Goal: Information Seeking & Learning: Learn about a topic

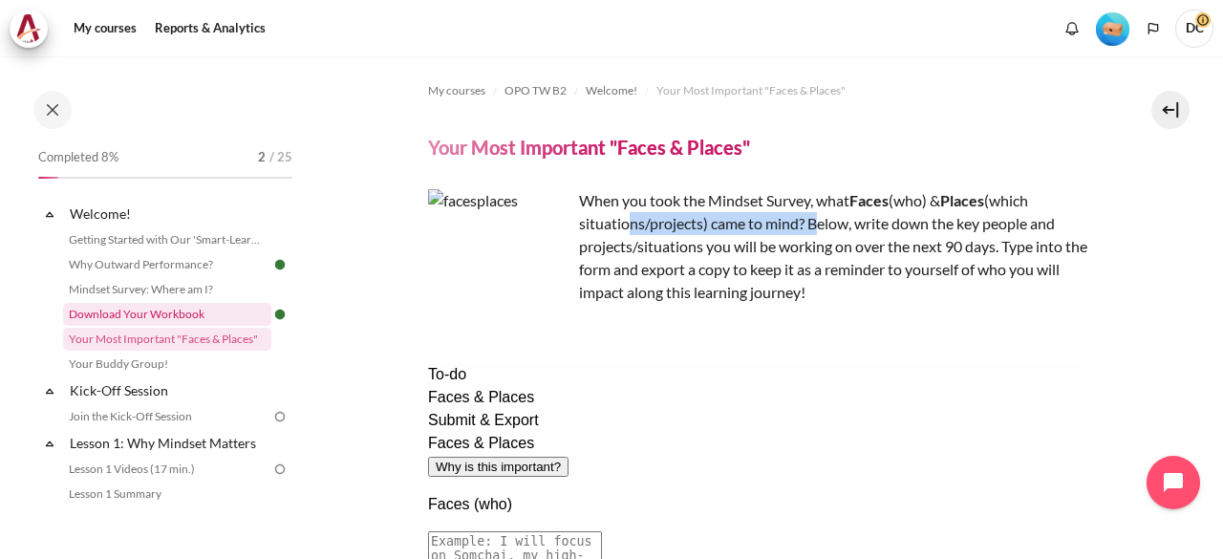
scroll to position [97, 0]
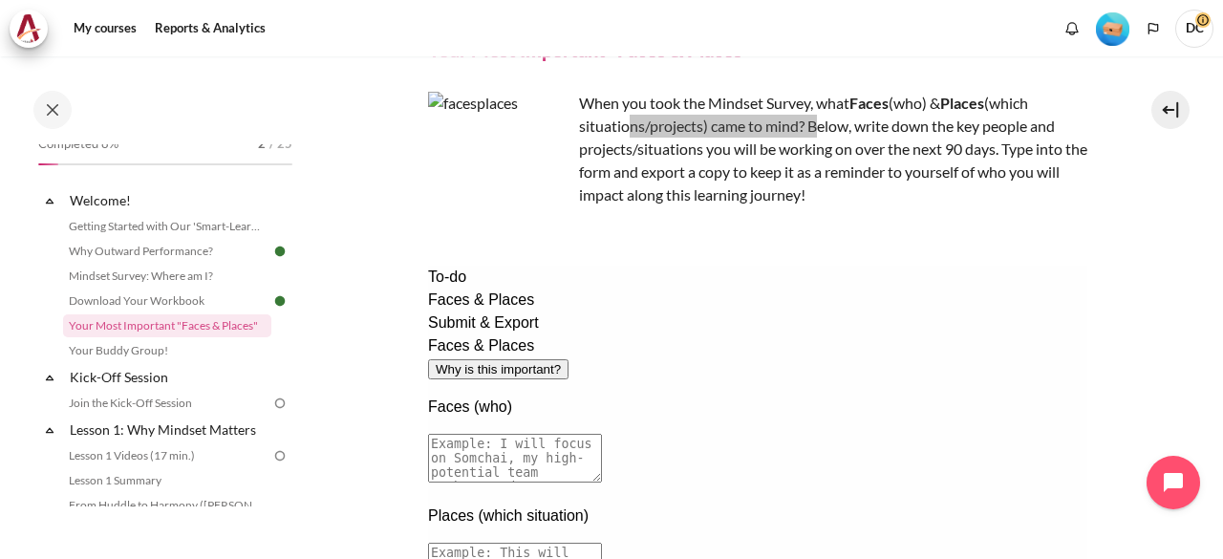
click at [601, 434] on textarea at bounding box center [514, 458] width 174 height 49
click at [601, 543] on textarea at bounding box center [514, 567] width 174 height 49
click at [131, 357] on link "Your Buddy Group!" at bounding box center [167, 350] width 208 height 23
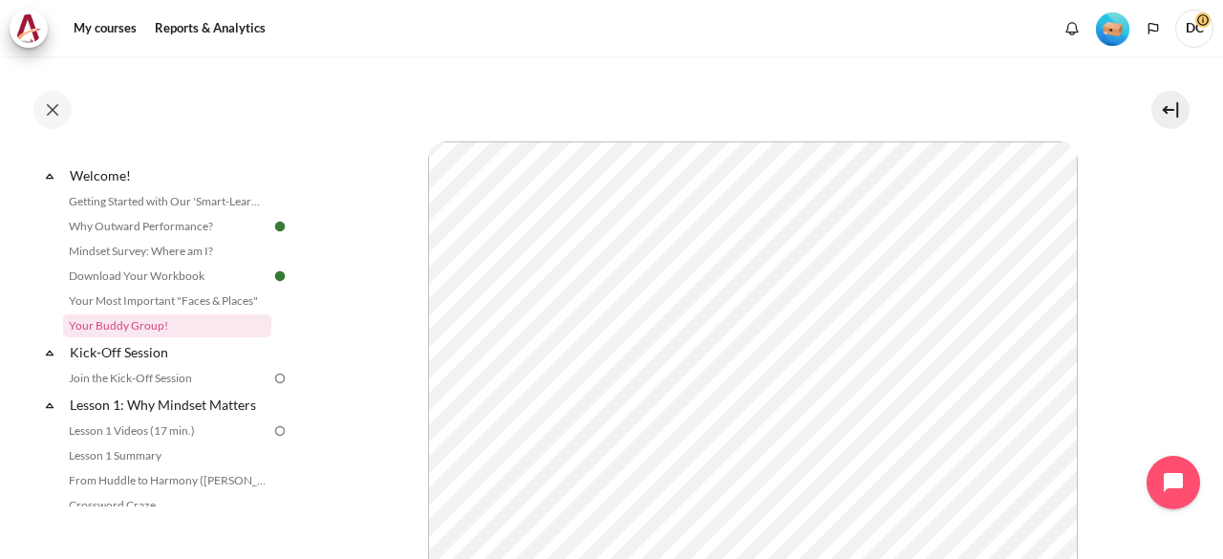
scroll to position [527, 0]
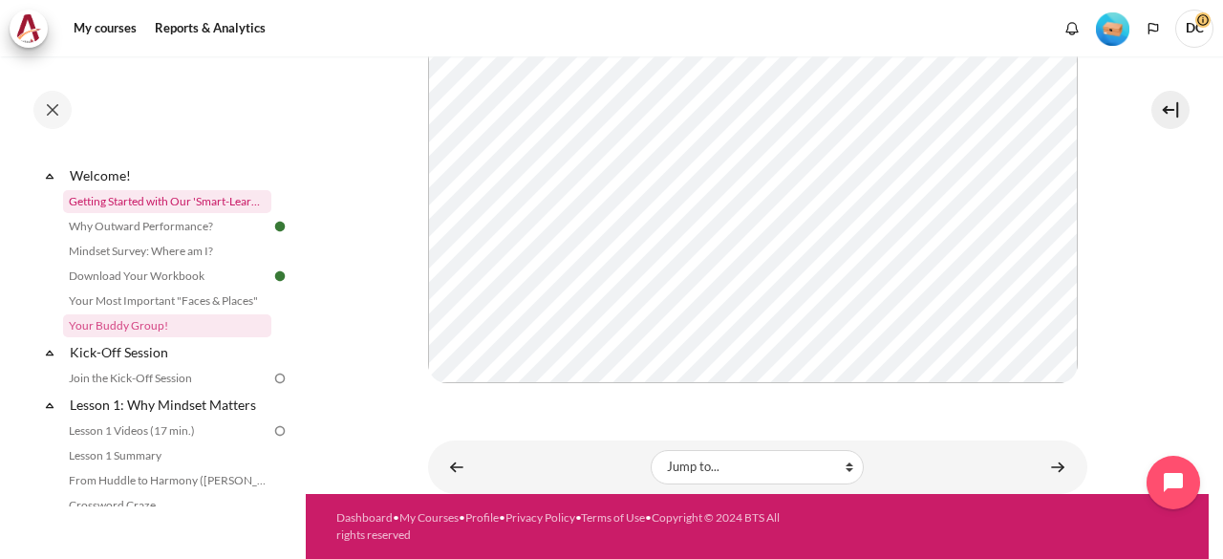
click at [229, 201] on link "Getting Started with Our 'Smart-Learning' Platform" at bounding box center [167, 201] width 208 height 23
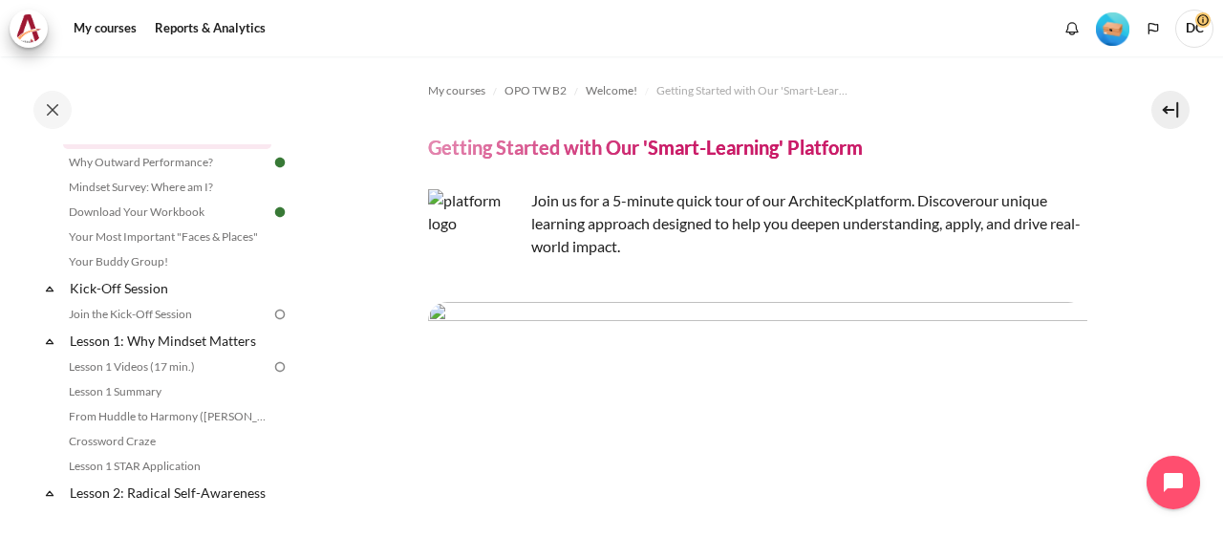
scroll to position [53, 0]
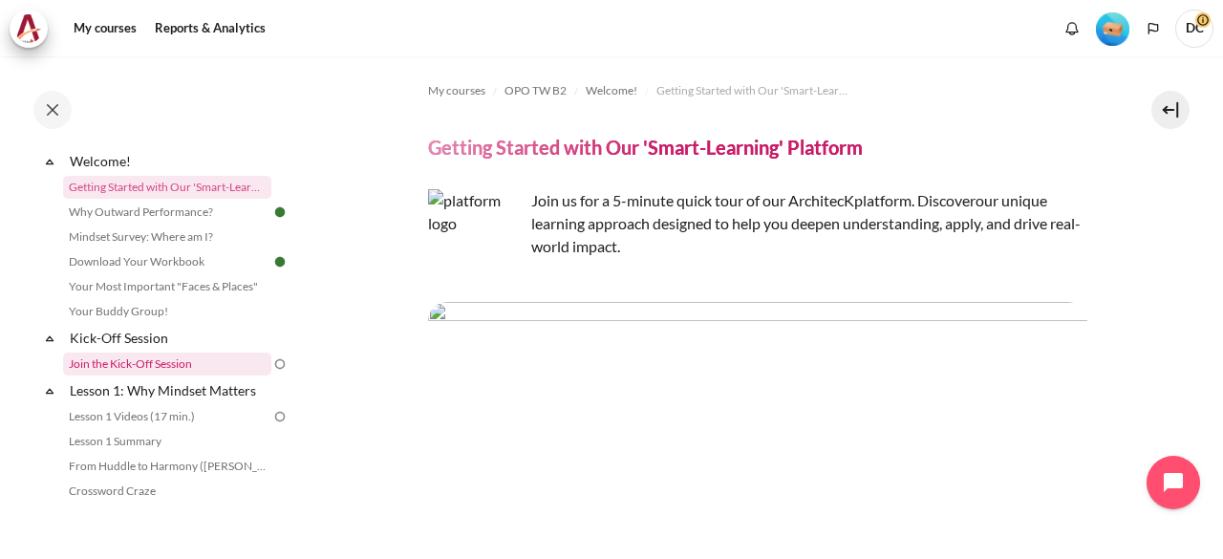
click at [155, 353] on link "Join the Kick-Off Session" at bounding box center [167, 363] width 208 height 23
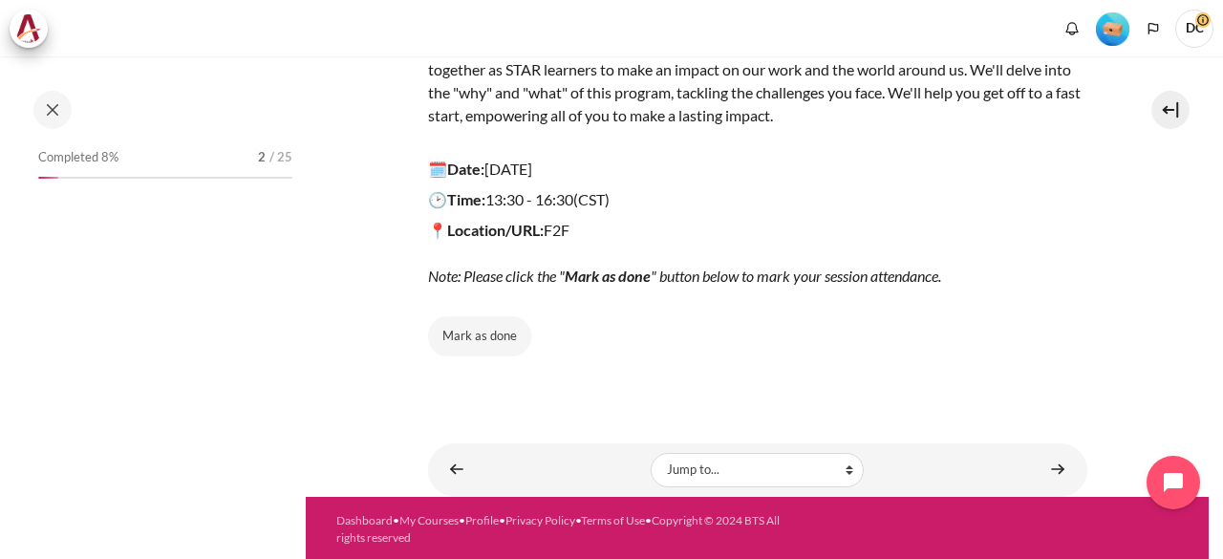
scroll to position [91, 0]
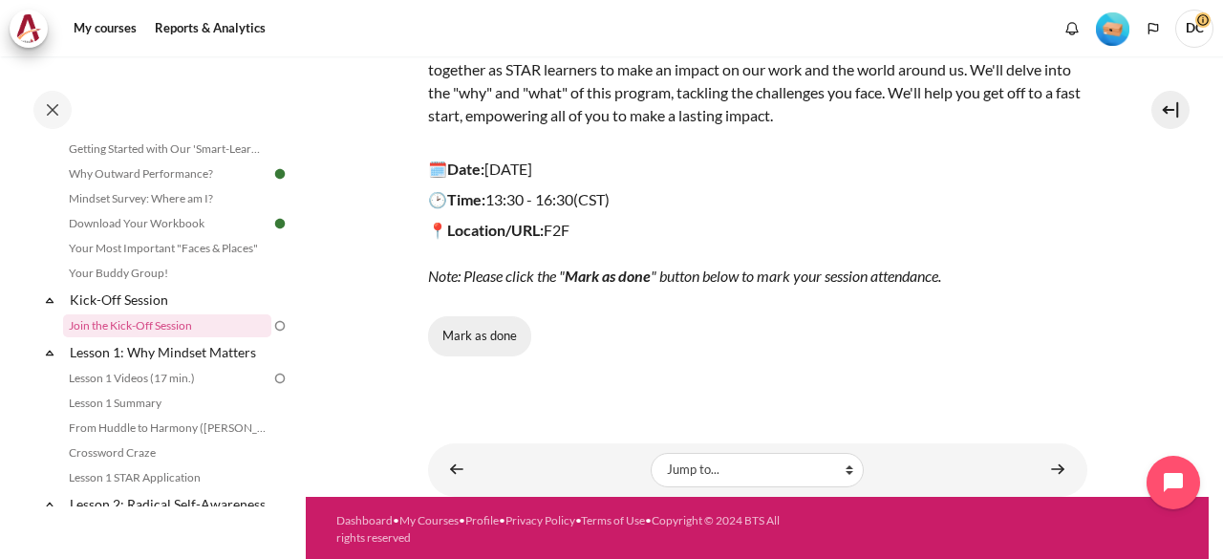
click at [487, 331] on button "Mark as done" at bounding box center [479, 336] width 103 height 40
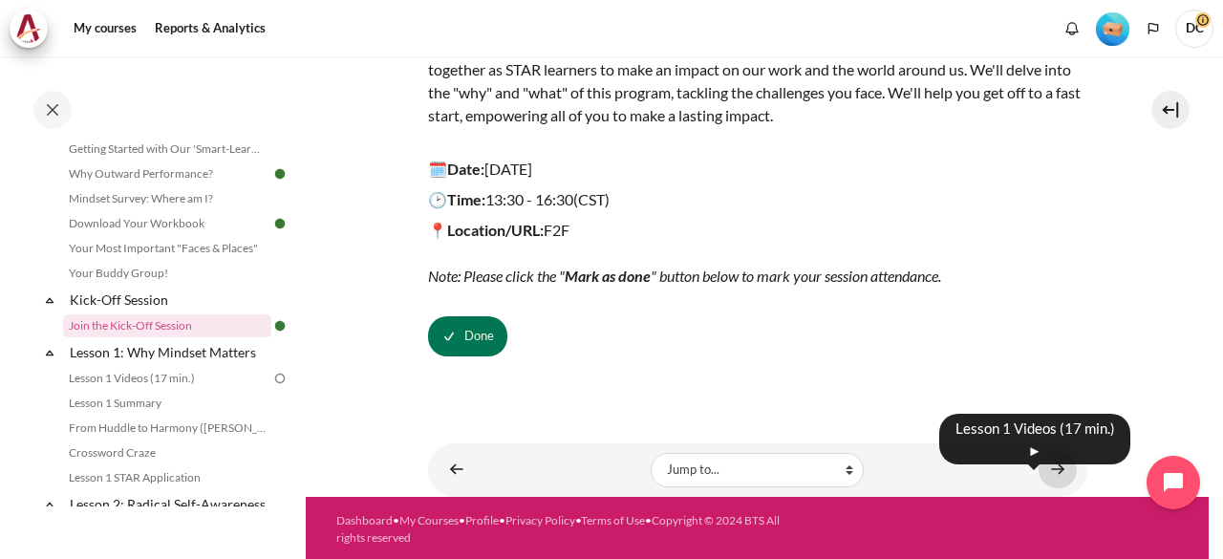
click at [1050, 469] on link "Content" at bounding box center [1057, 469] width 38 height 37
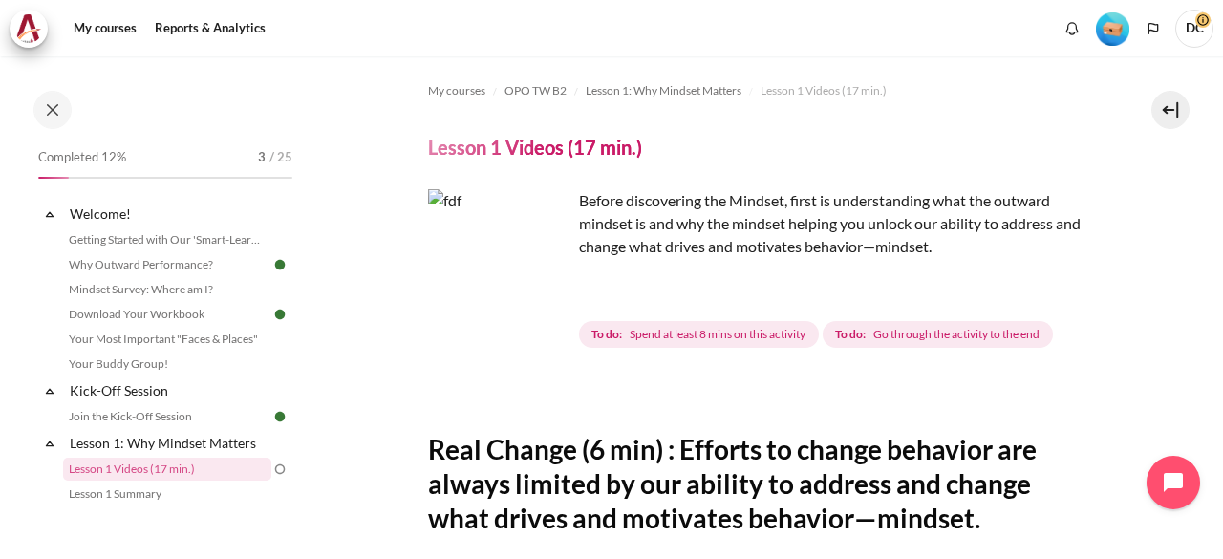
click at [1195, 26] on span "DC" at bounding box center [1194, 29] width 38 height 38
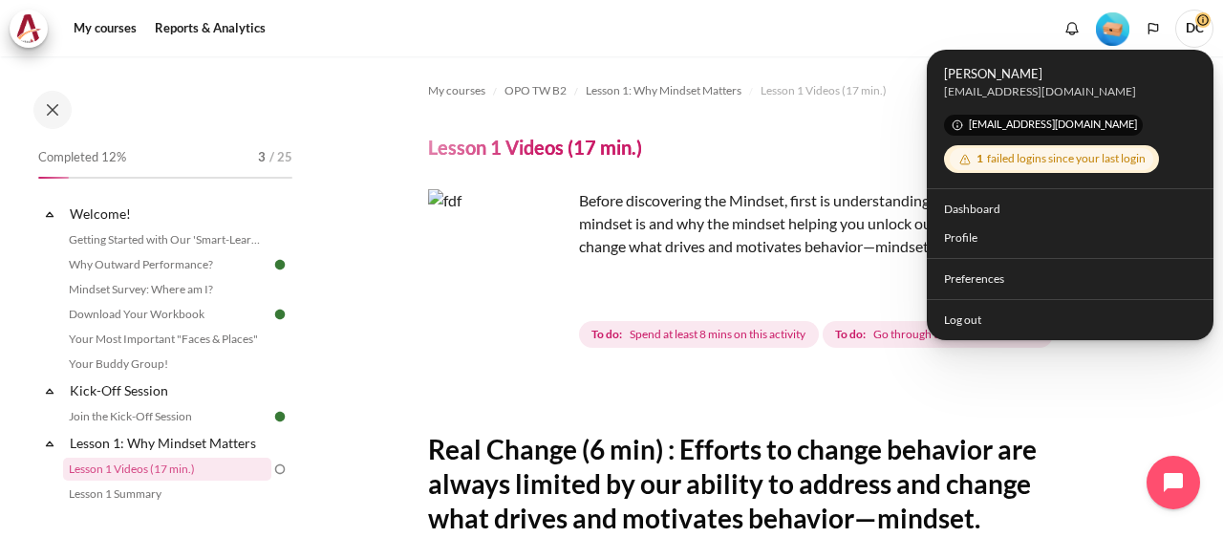
click at [1066, 161] on div "1 failed logins since your last login" at bounding box center [1050, 159] width 203 height 22
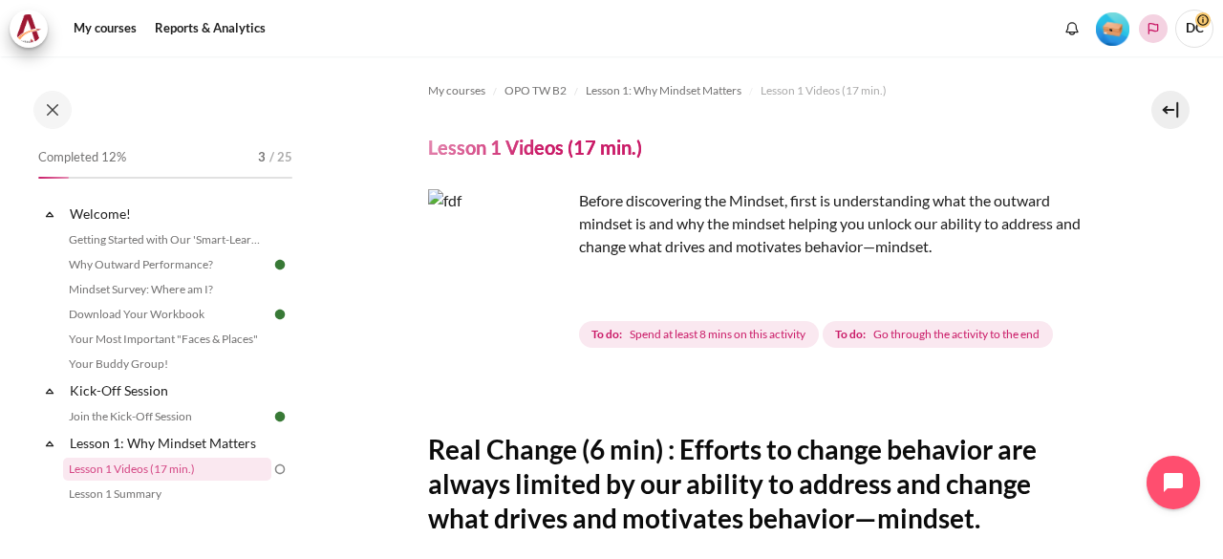
click at [1151, 26] on icon "Languages" at bounding box center [1152, 28] width 15 height 15
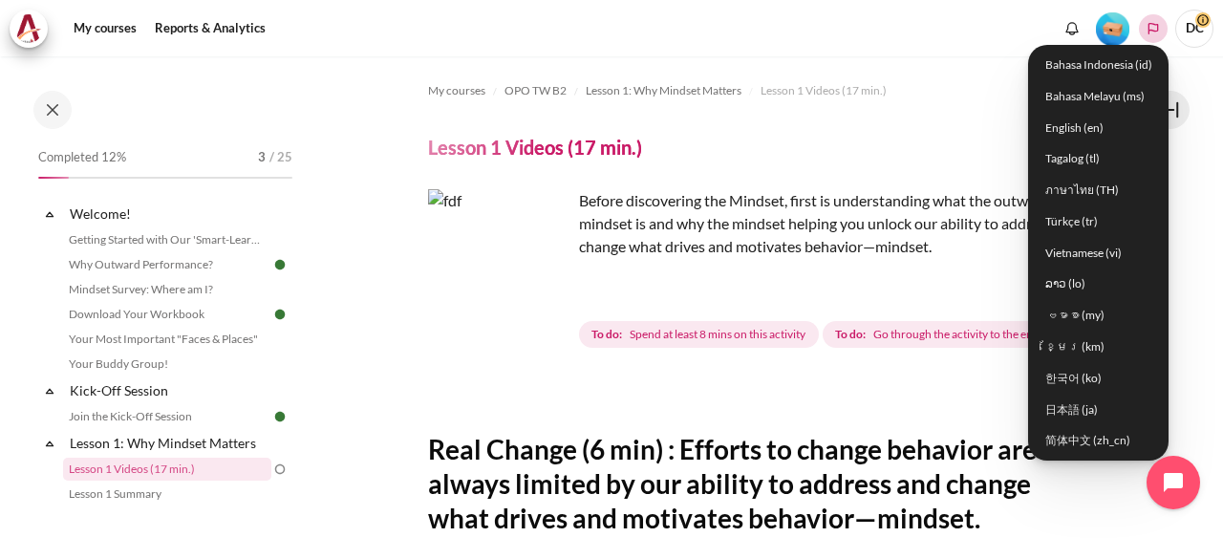
click at [1158, 26] on icon "Languages" at bounding box center [1152, 28] width 15 height 15
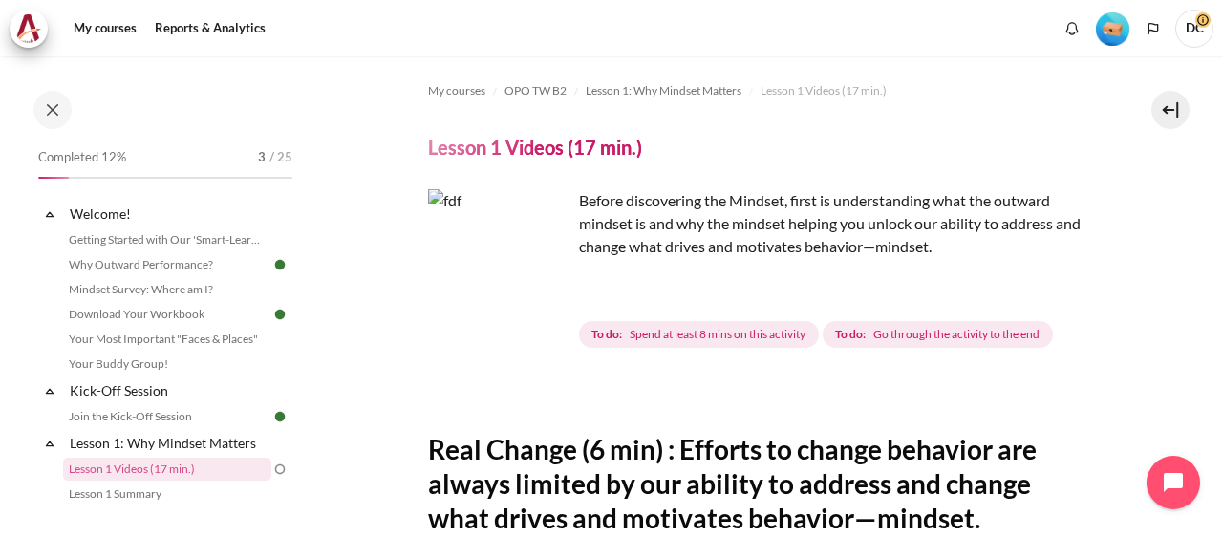
click at [1111, 28] on img "Level #1" at bounding box center [1112, 28] width 33 height 33
click at [1074, 32] on icon "Show notification window with no new notifications" at bounding box center [1072, 33] width 5 height 2
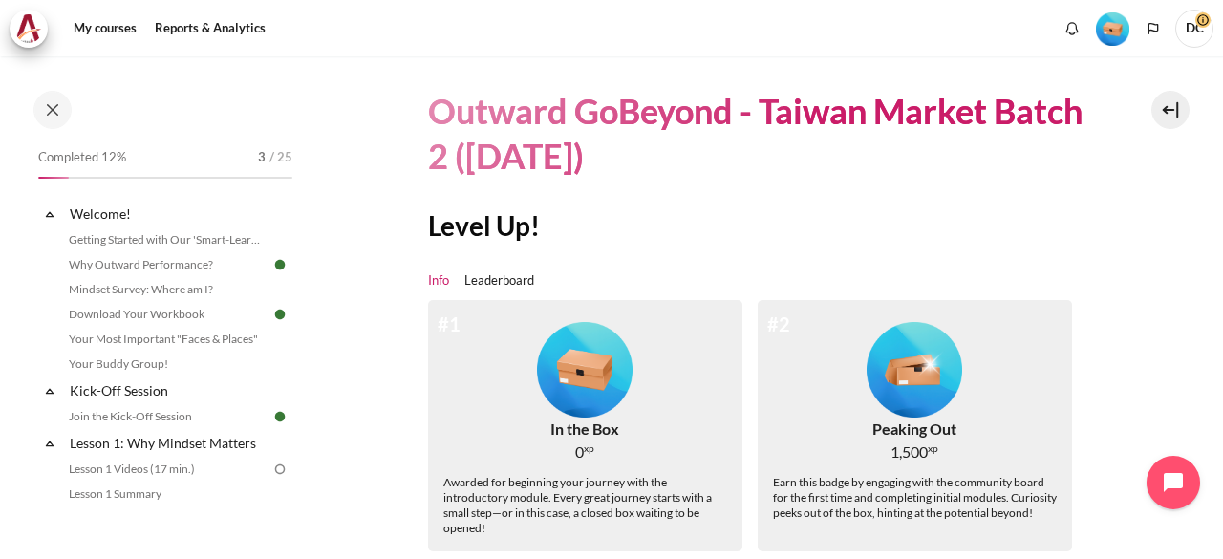
scroll to position [96, 0]
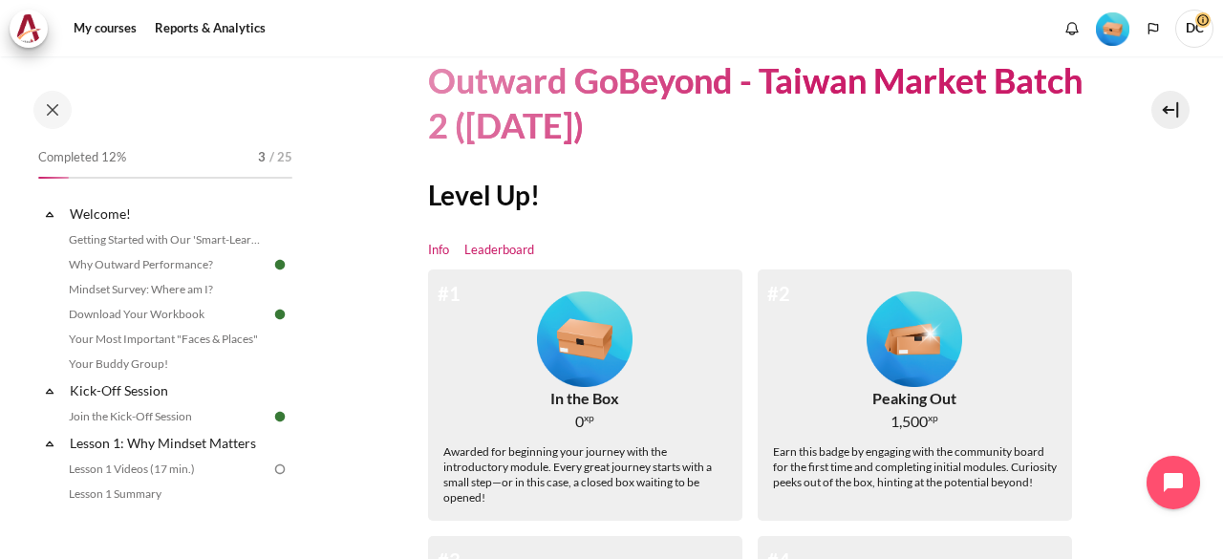
click at [495, 252] on link "Leaderboard" at bounding box center [499, 250] width 70 height 19
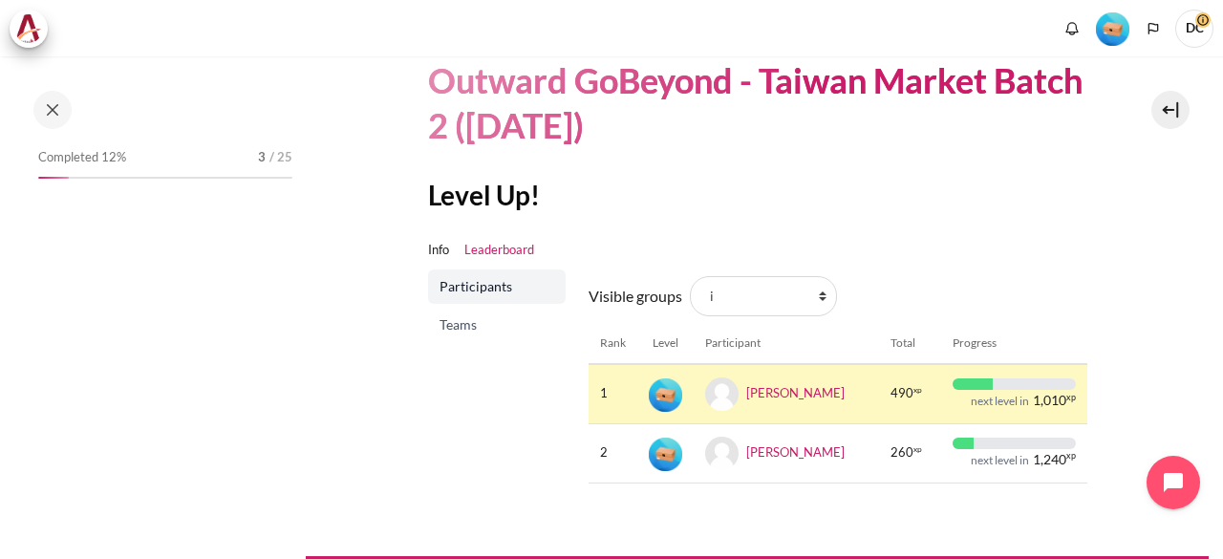
scroll to position [156, 0]
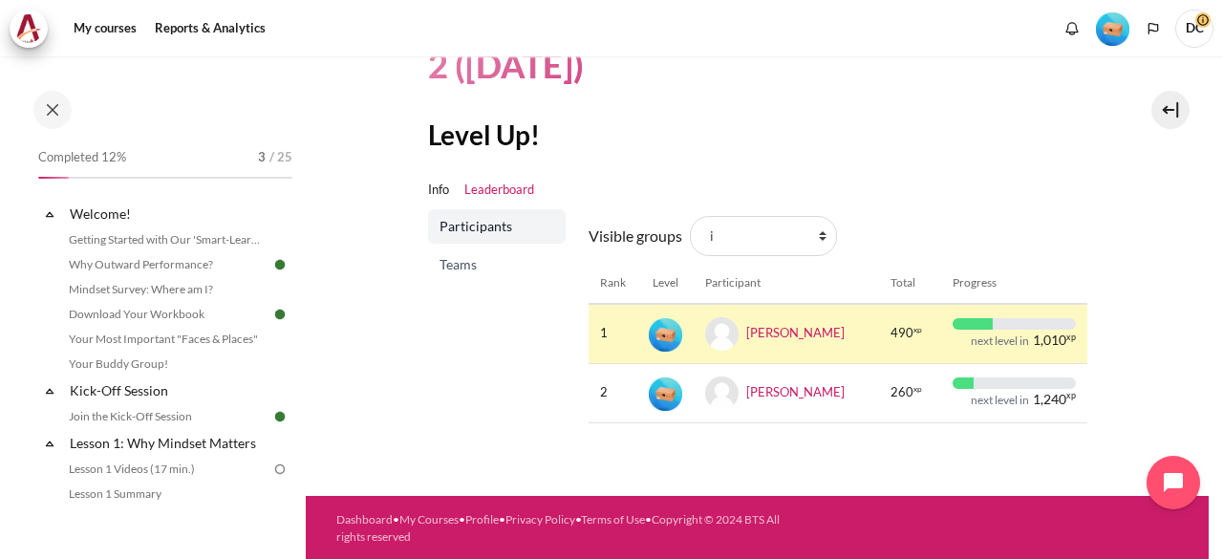
click at [468, 266] on span "Teams" at bounding box center [498, 264] width 118 height 19
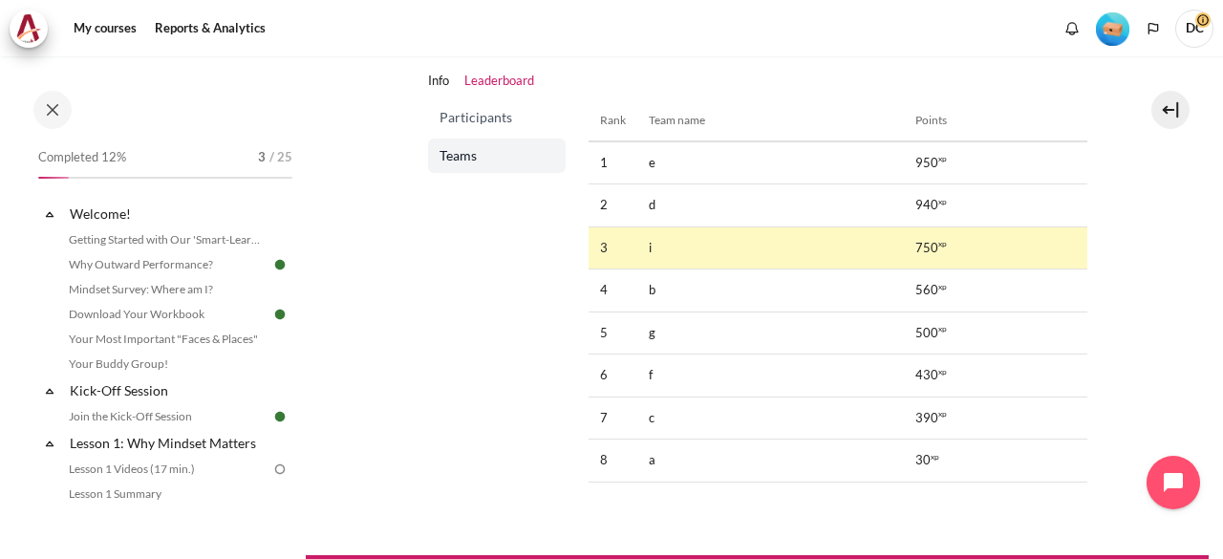
scroll to position [226, 0]
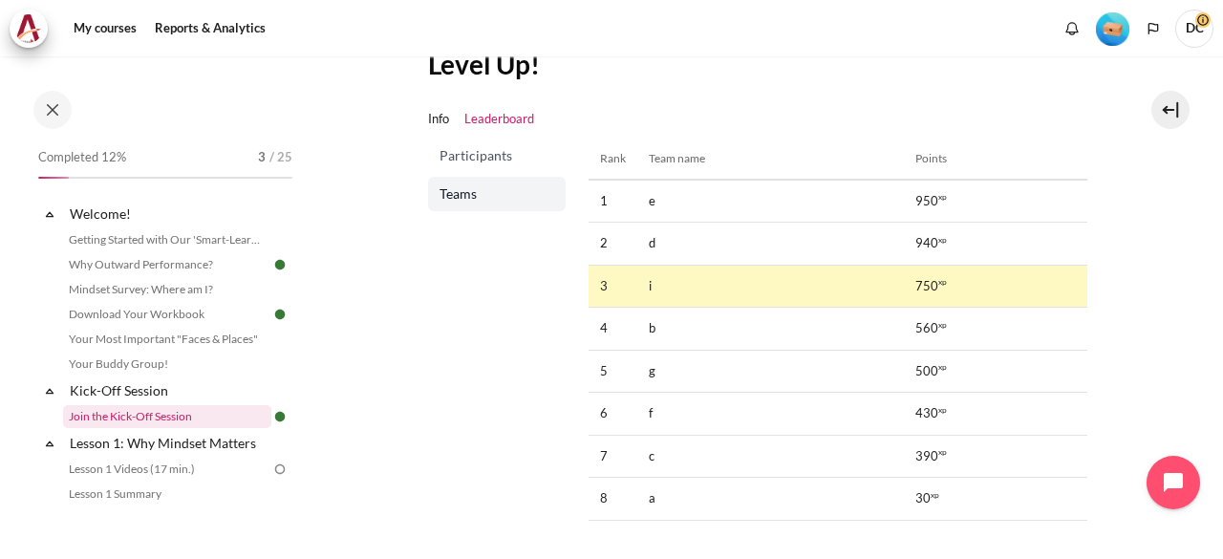
click at [138, 415] on link "Join the Kick-Off Session" at bounding box center [167, 416] width 208 height 23
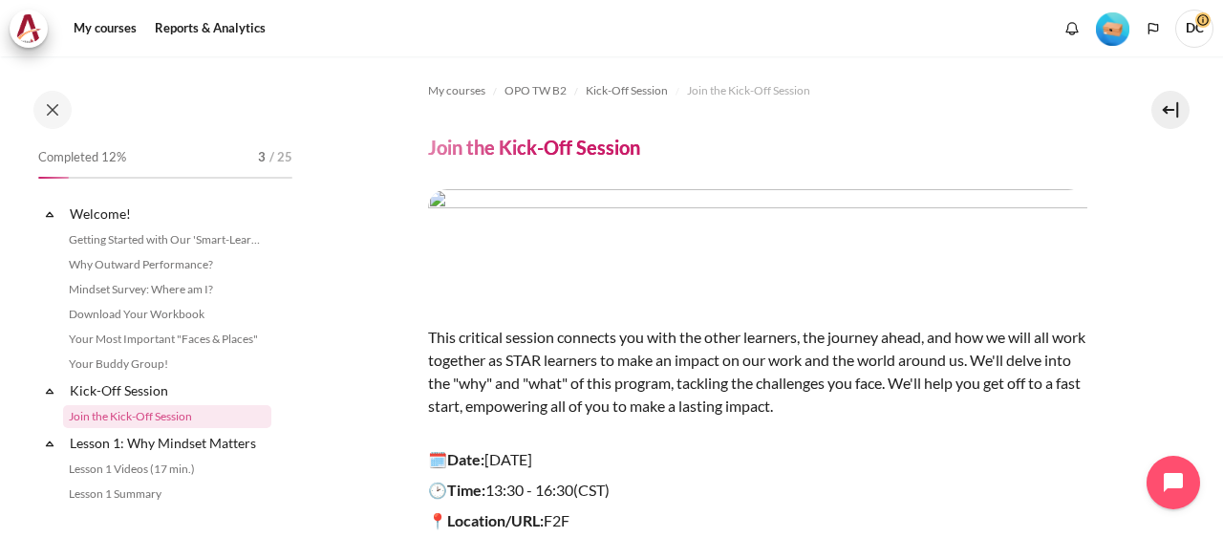
scroll to position [91, 0]
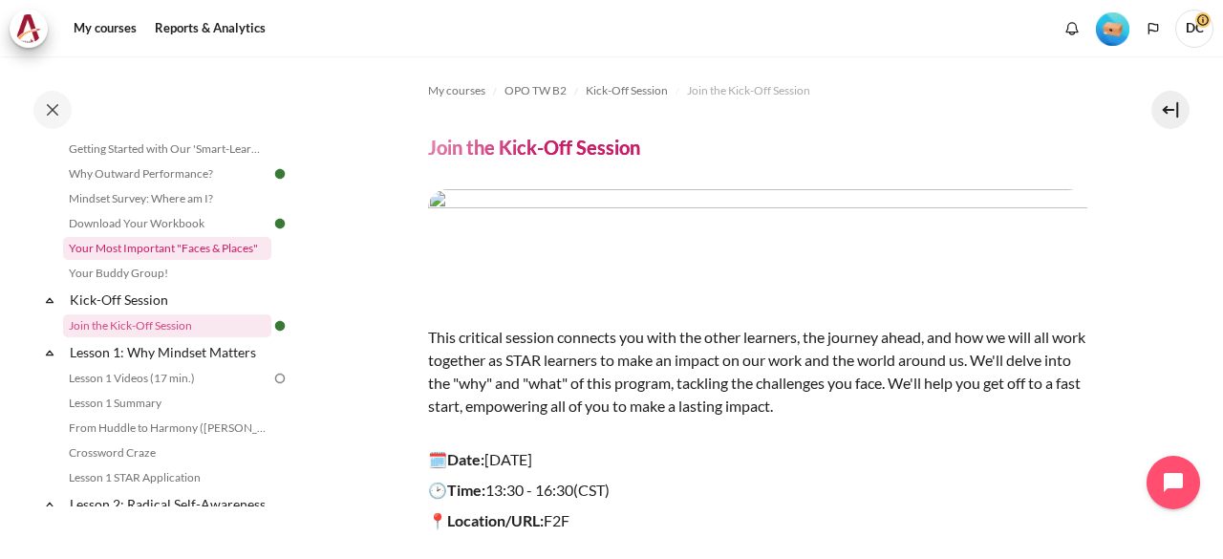
click at [182, 249] on link "Your Most Important "Faces & Places"" at bounding box center [167, 248] width 208 height 23
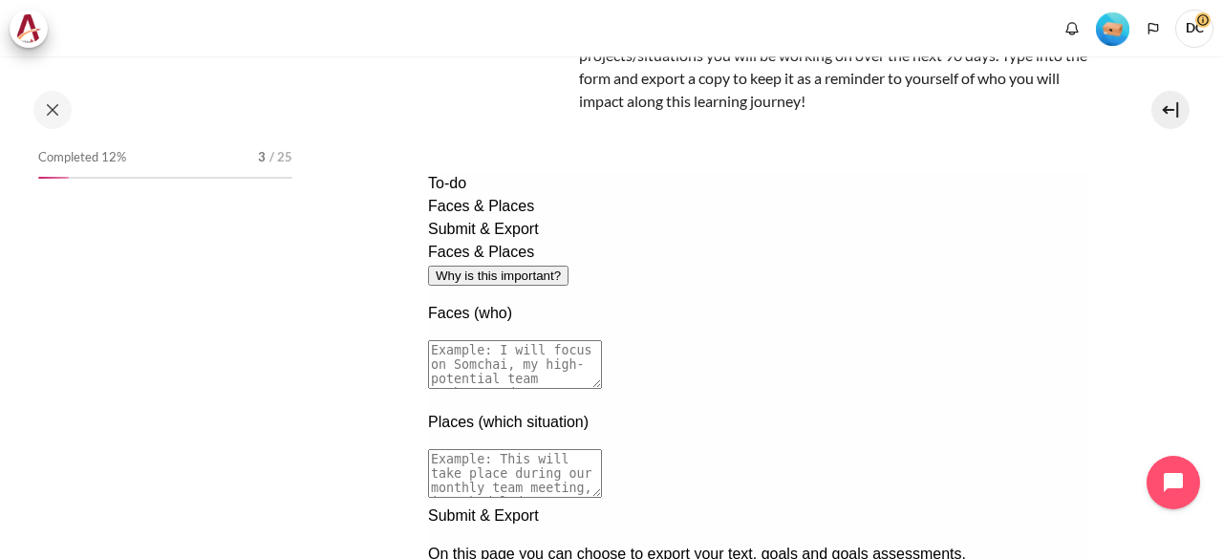
scroll to position [13, 0]
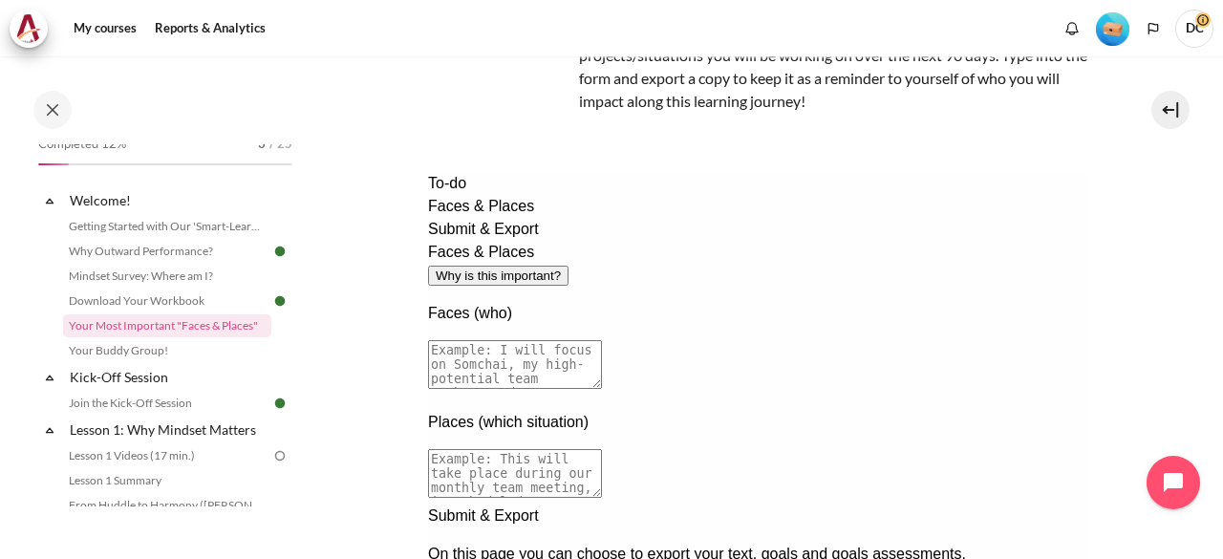
click at [601, 340] on textarea at bounding box center [514, 364] width 174 height 49
drag, startPoint x: 636, startPoint y: 277, endPoint x: 879, endPoint y: 280, distance: 242.6
click at [601, 340] on textarea at bounding box center [514, 364] width 174 height 49
type textarea "I will focus on Sherry Lim and Pui Pui Goh, operation team of Patient Care SG"
click at [601, 449] on textarea at bounding box center [514, 473] width 174 height 49
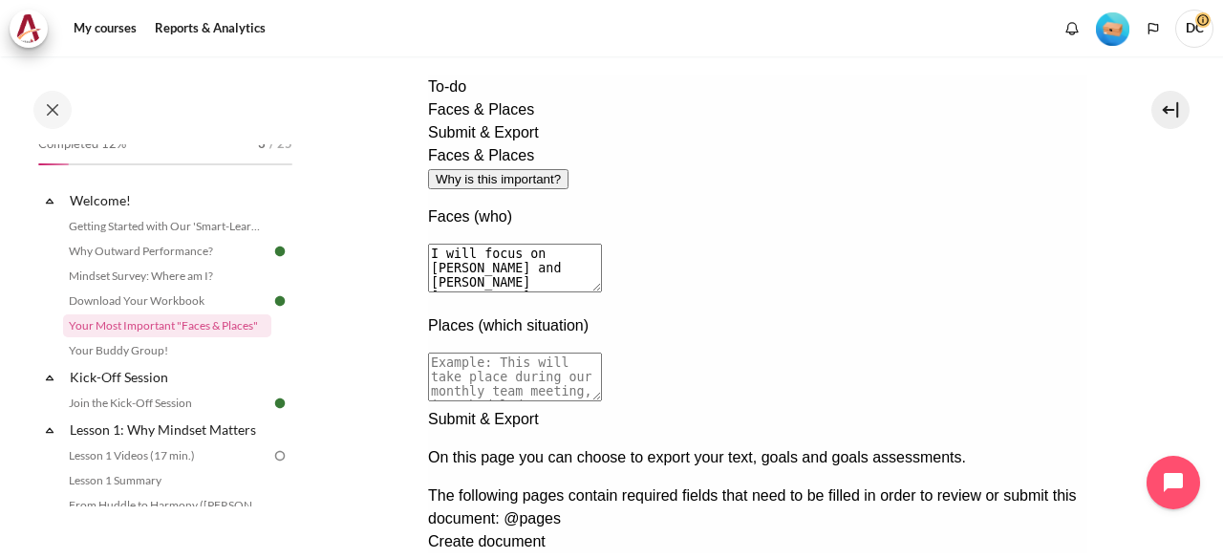
scroll to position [287, 0]
type textarea "This will take place in daily operation discussion"
click at [1039, 409] on div "Next documentation step" at bounding box center [756, 409] width 659 height 0
click at [544, 534] on span "Create document" at bounding box center [485, 542] width 117 height 16
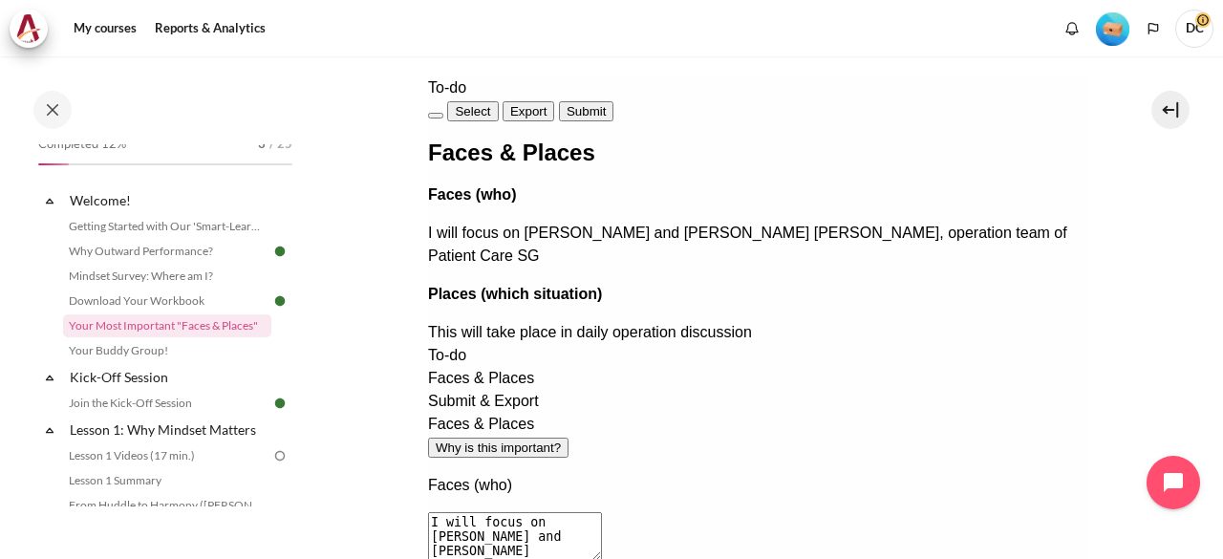
scroll to position [479, 0]
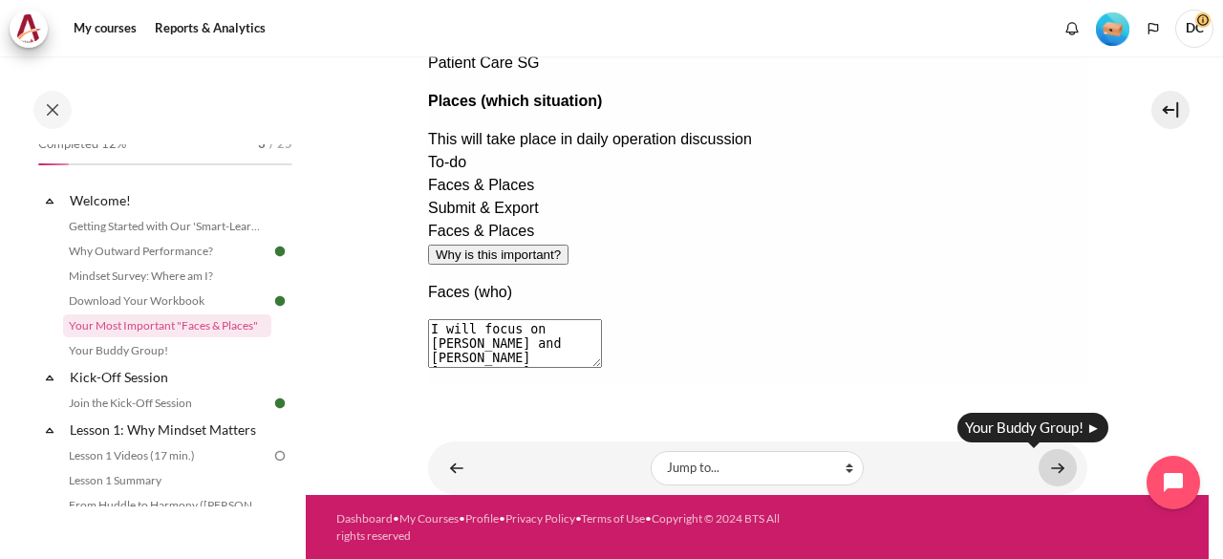
click at [1039, 465] on link "Content" at bounding box center [1057, 467] width 38 height 37
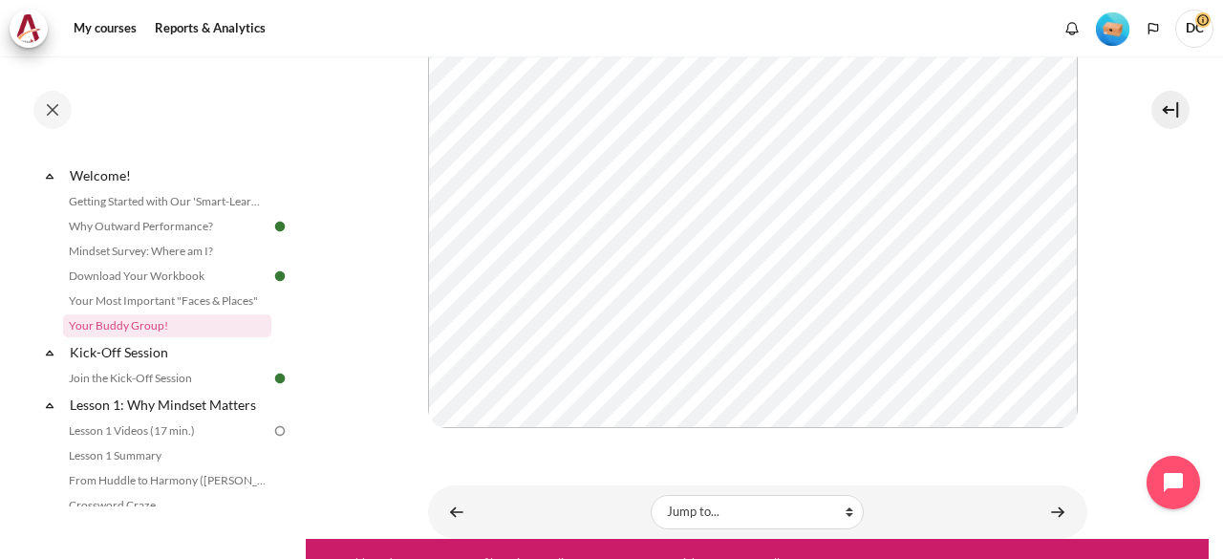
scroll to position [527, 0]
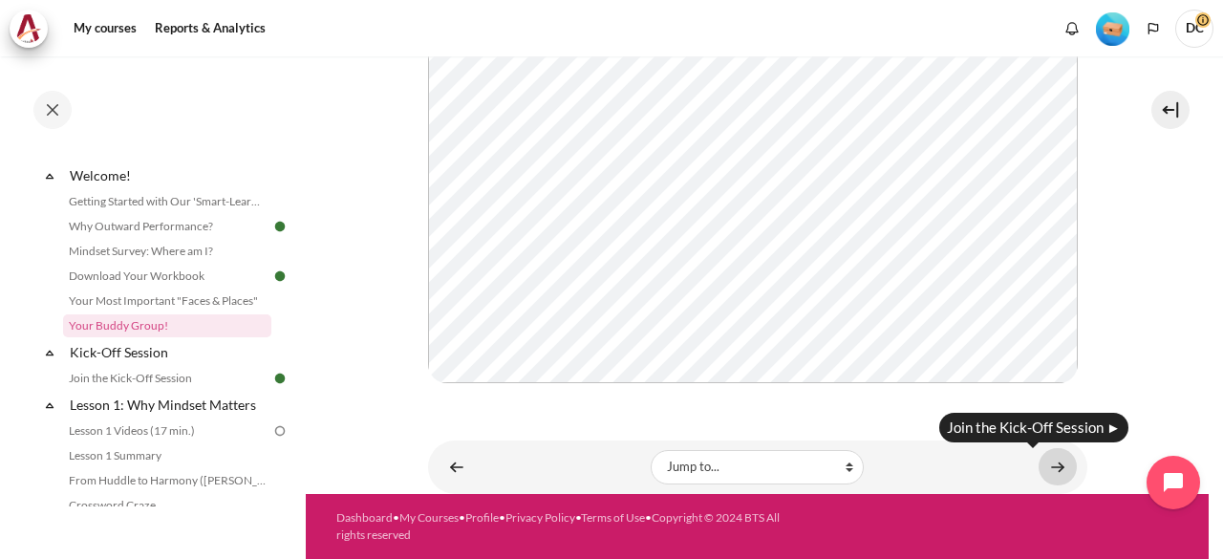
click at [1045, 477] on link "Content" at bounding box center [1057, 466] width 38 height 37
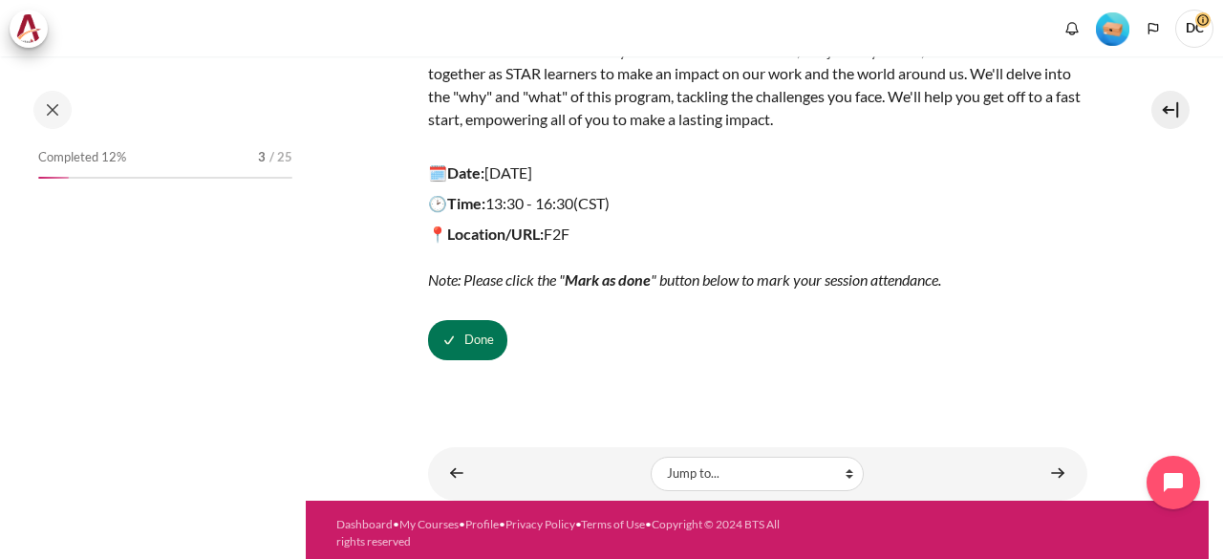
scroll to position [91, 0]
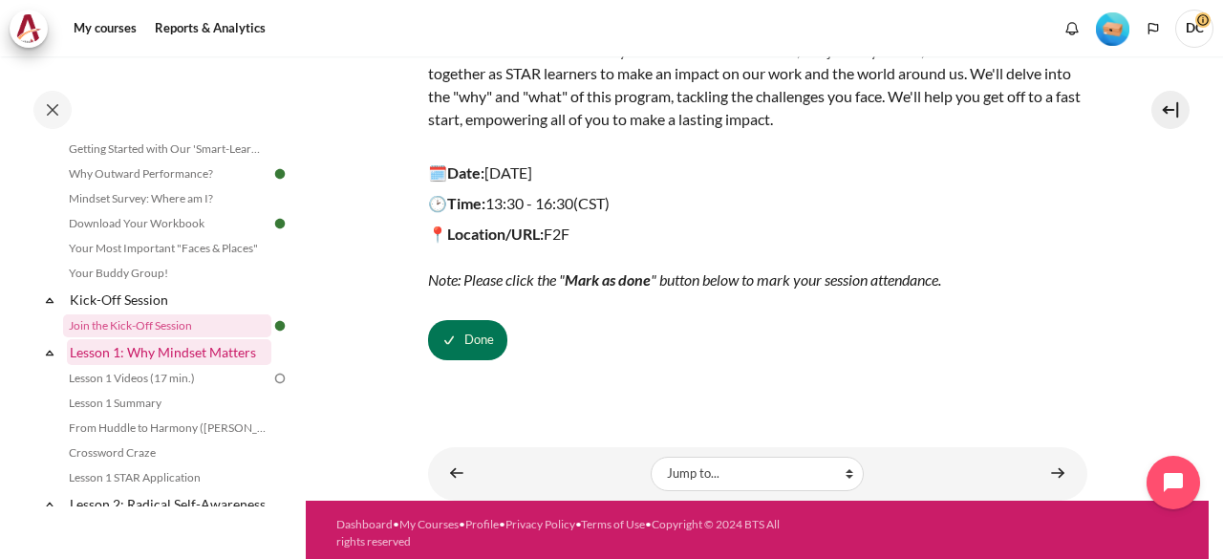
click at [160, 352] on link "Lesson 1: Why Mindset Matters" at bounding box center [169, 352] width 204 height 26
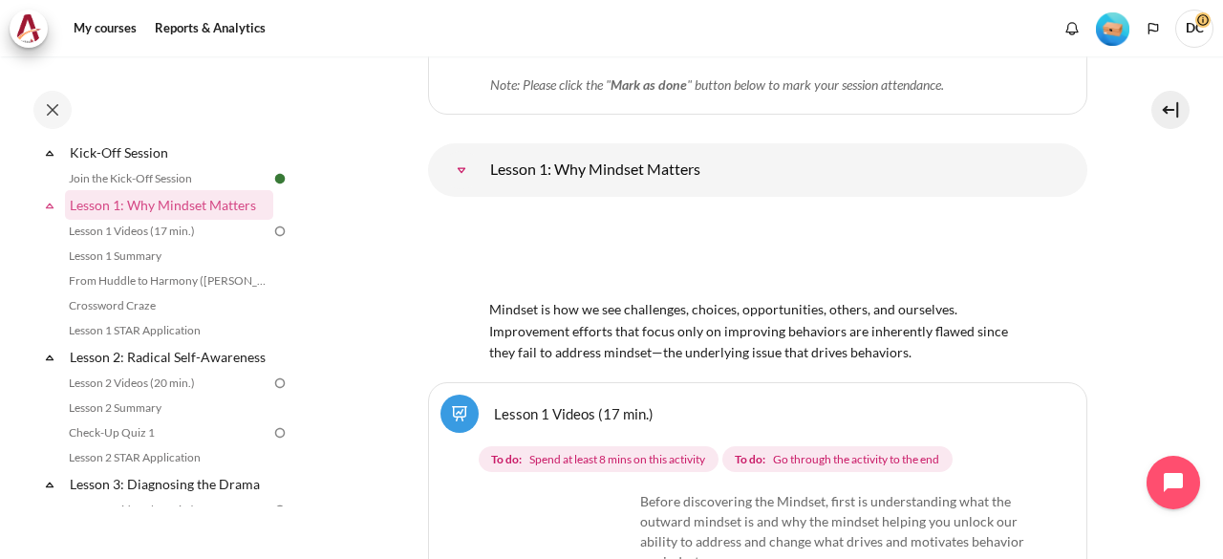
scroll to position [208, 0]
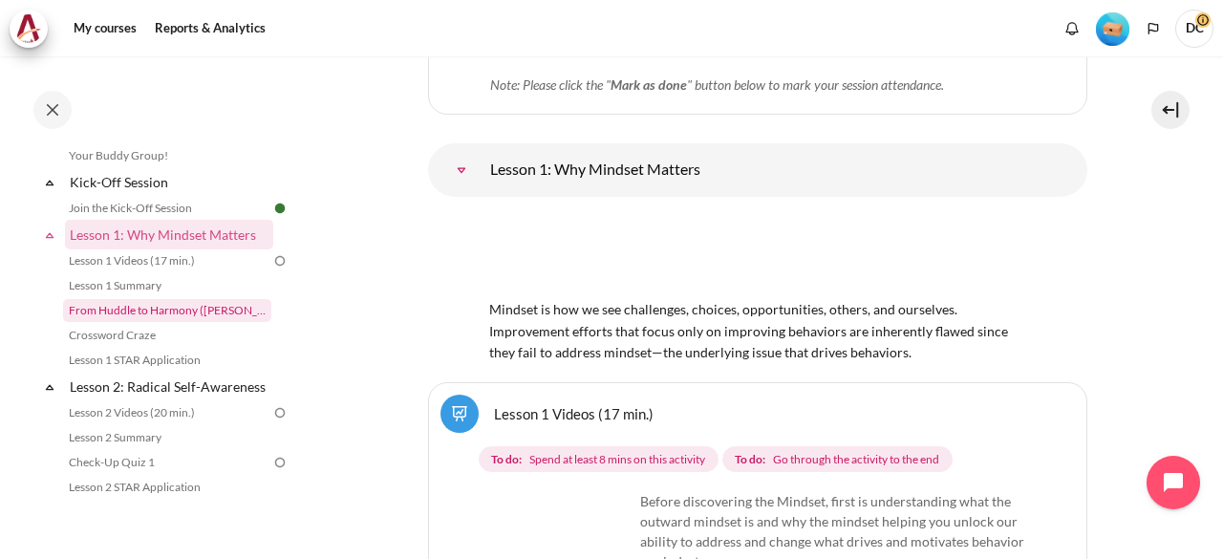
click at [217, 314] on link "From Huddle to Harmony ([PERSON_NAME]'s Story)" at bounding box center [167, 310] width 208 height 23
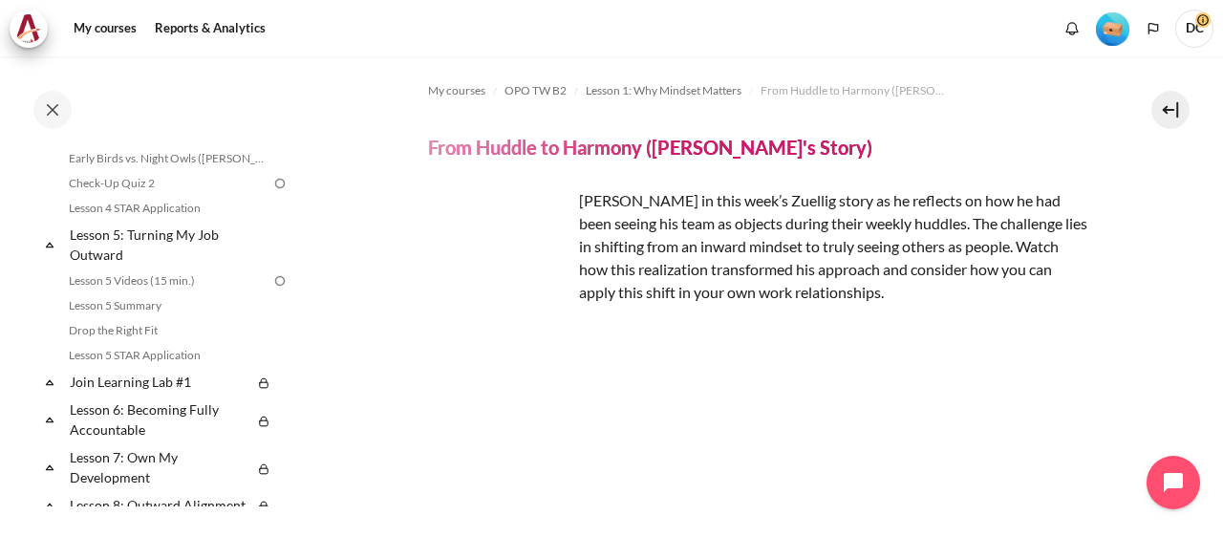
scroll to position [862, 0]
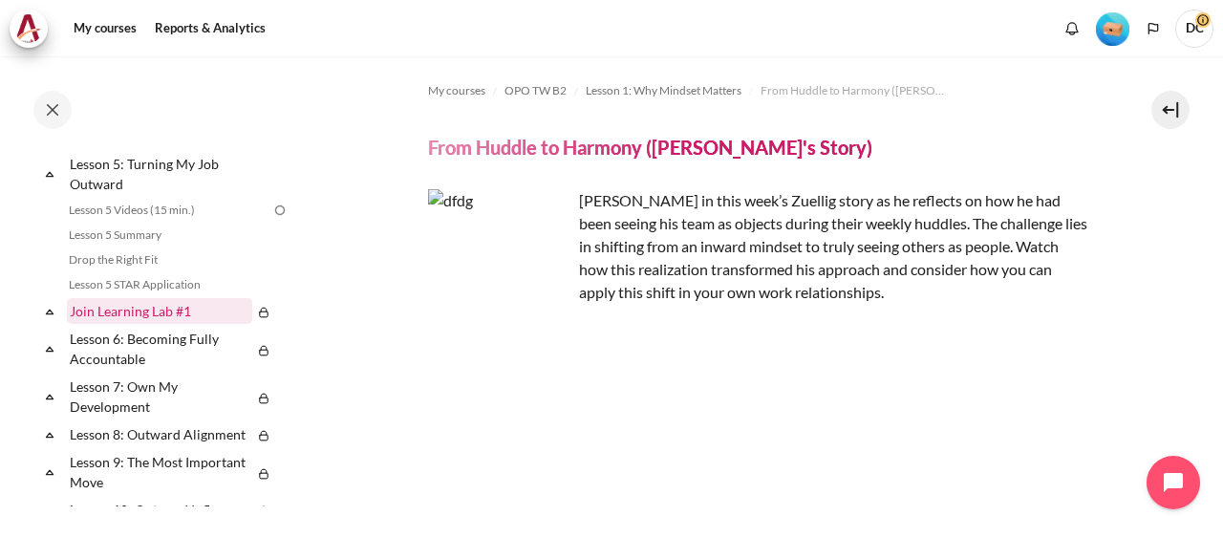
click at [164, 324] on link "Join Learning Lab #1" at bounding box center [159, 311] width 185 height 26
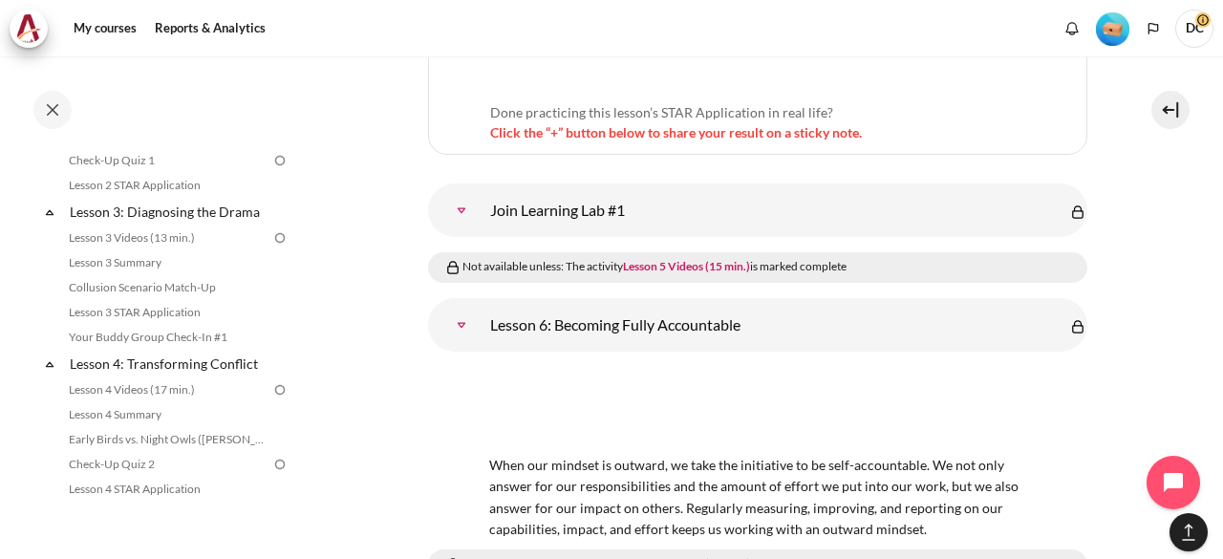
scroll to position [480, 0]
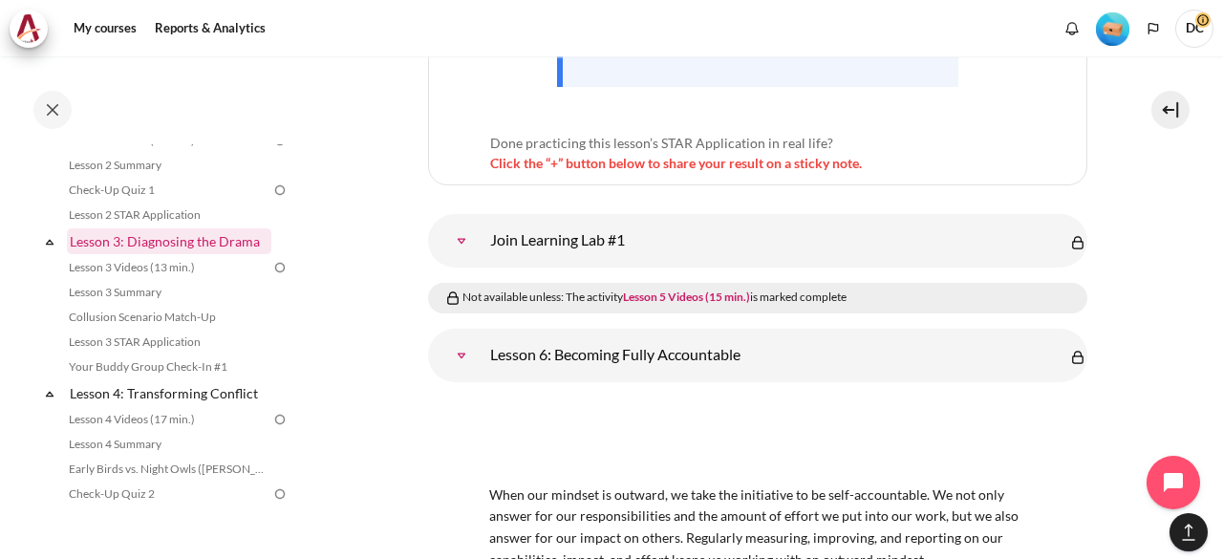
click at [173, 254] on link "Lesson 3: Diagnosing the Drama" at bounding box center [169, 241] width 204 height 26
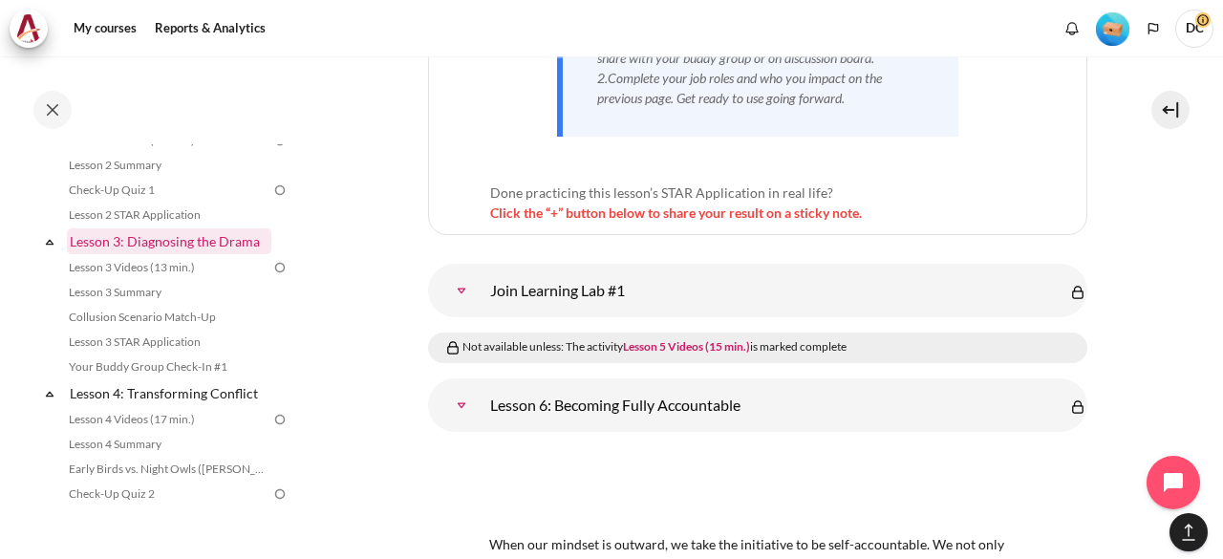
scroll to position [5778, 0]
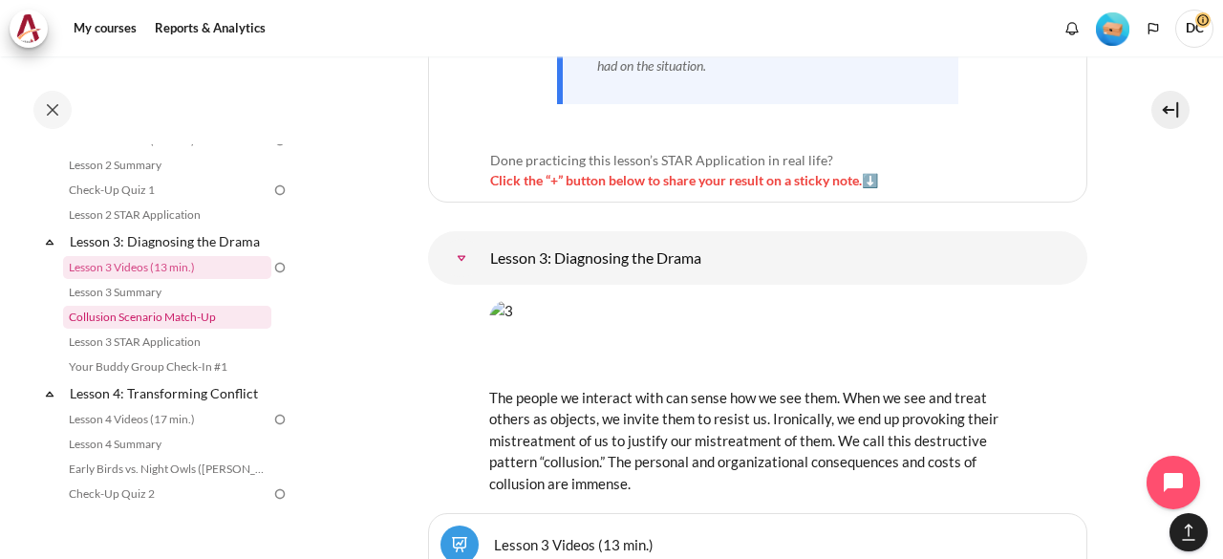
click at [193, 329] on link "Collusion Scenario Match-Up" at bounding box center [167, 317] width 208 height 23
